Goal: Information Seeking & Learning: Learn about a topic

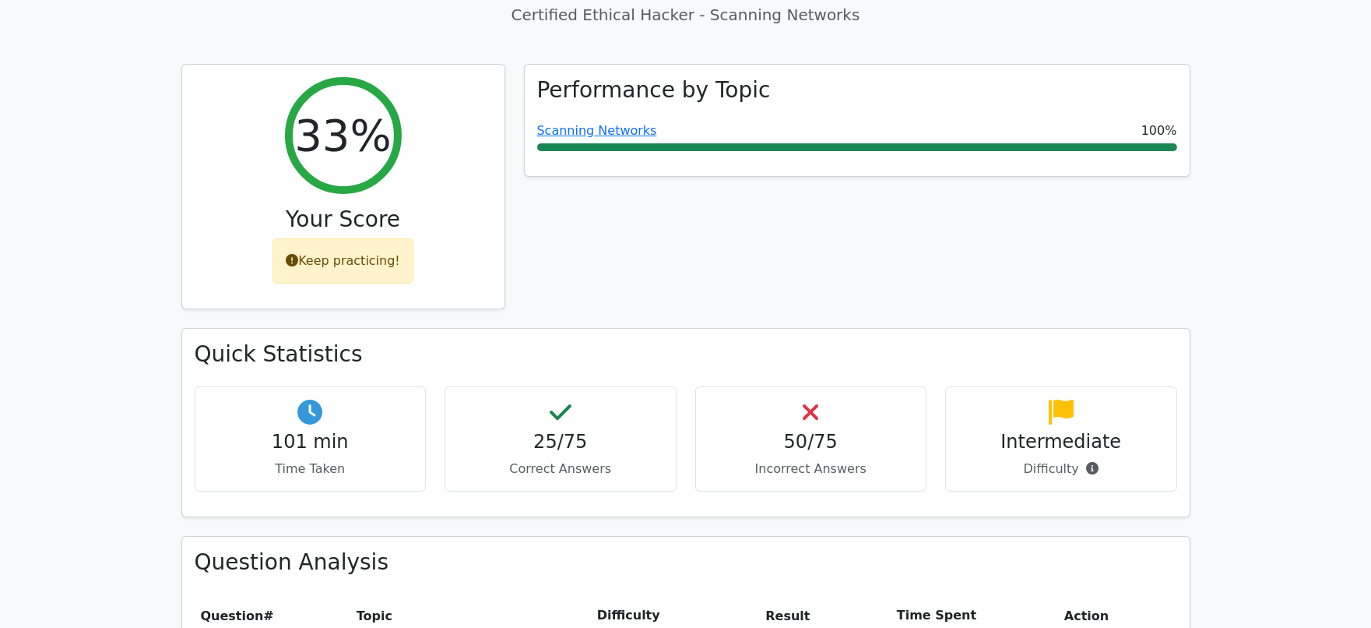
scroll to position [162, 0]
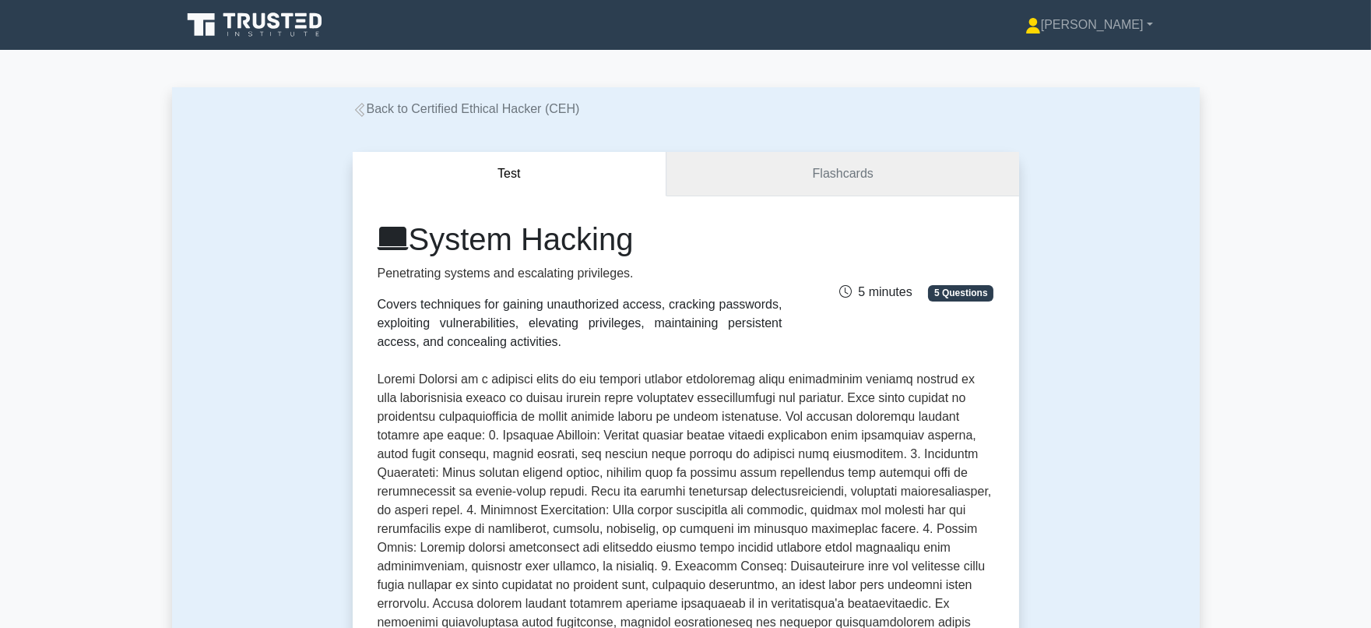
click at [885, 192] on link "Flashcards" at bounding box center [842, 174] width 352 height 44
click at [863, 185] on link "Flashcards" at bounding box center [842, 174] width 352 height 44
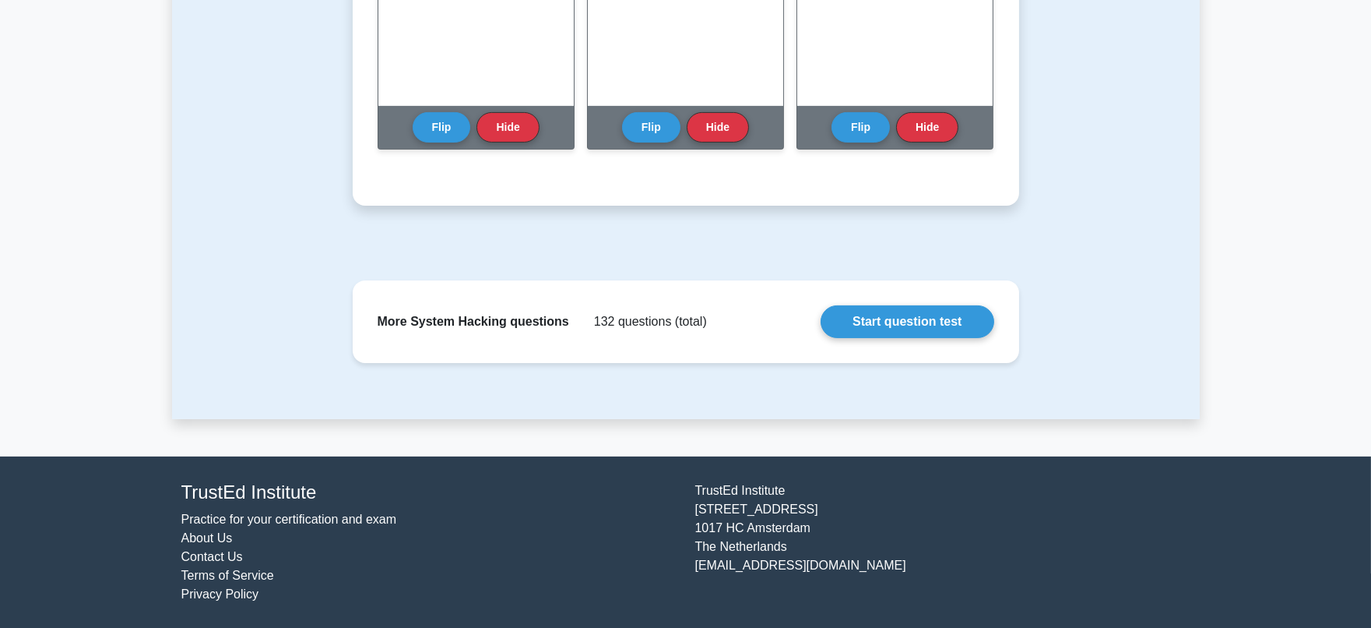
scroll to position [1011, 0]
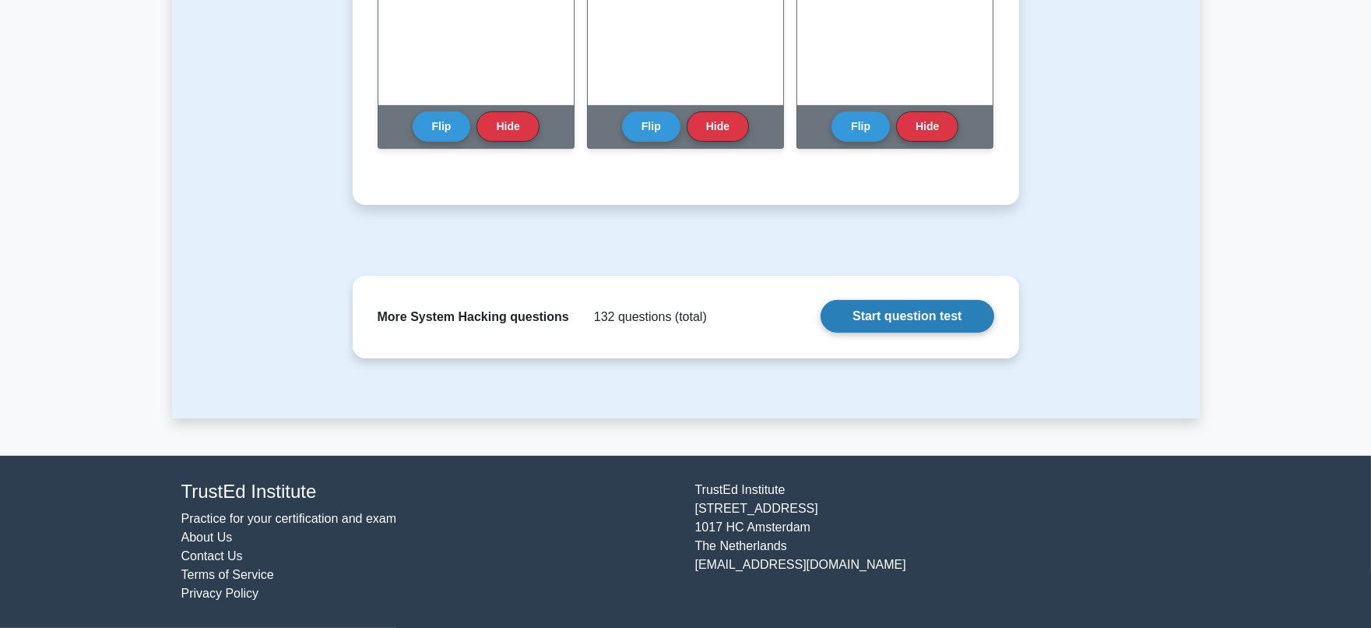
click at [909, 315] on link "Start question test" at bounding box center [907, 316] width 173 height 33
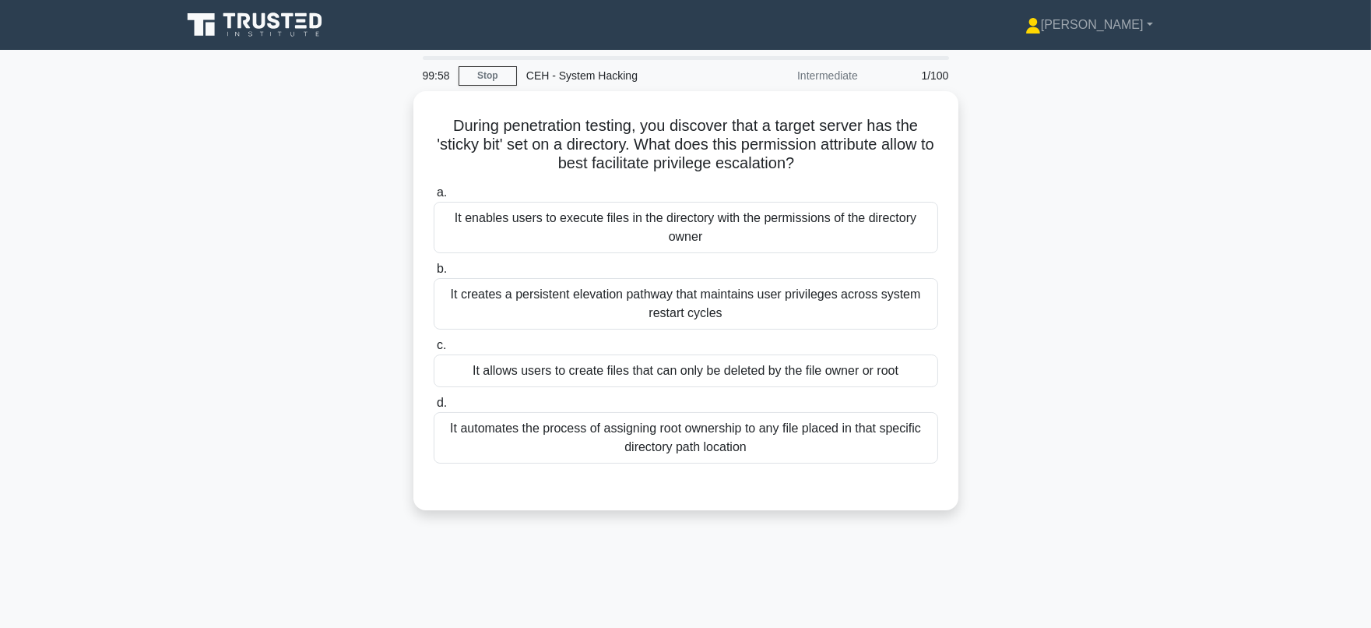
click at [522, 75] on div "CEH - System Hacking" at bounding box center [624, 75] width 214 height 31
click at [486, 70] on link "Stop" at bounding box center [488, 75] width 58 height 19
click at [481, 70] on link "Stop" at bounding box center [488, 75] width 58 height 19
